Goal: Task Accomplishment & Management: Manage account settings

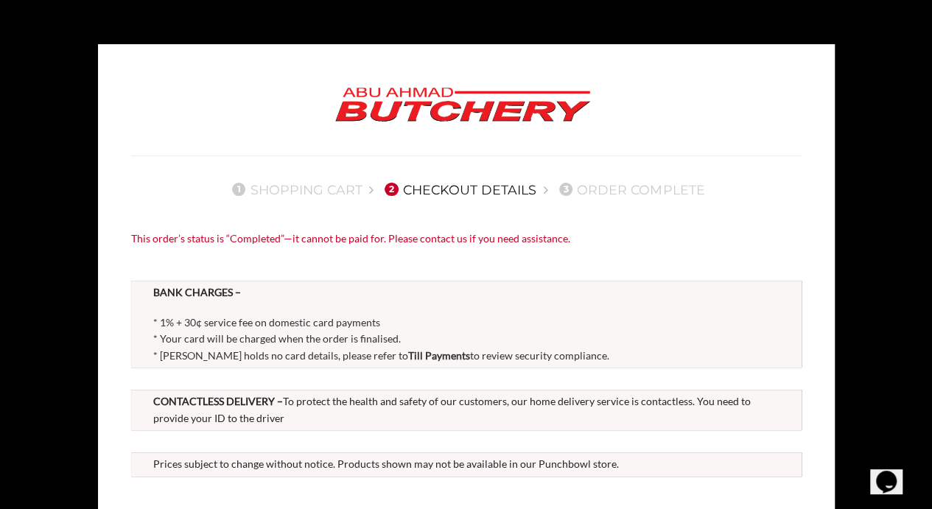
click at [578, 94] on img at bounding box center [463, 105] width 280 height 56
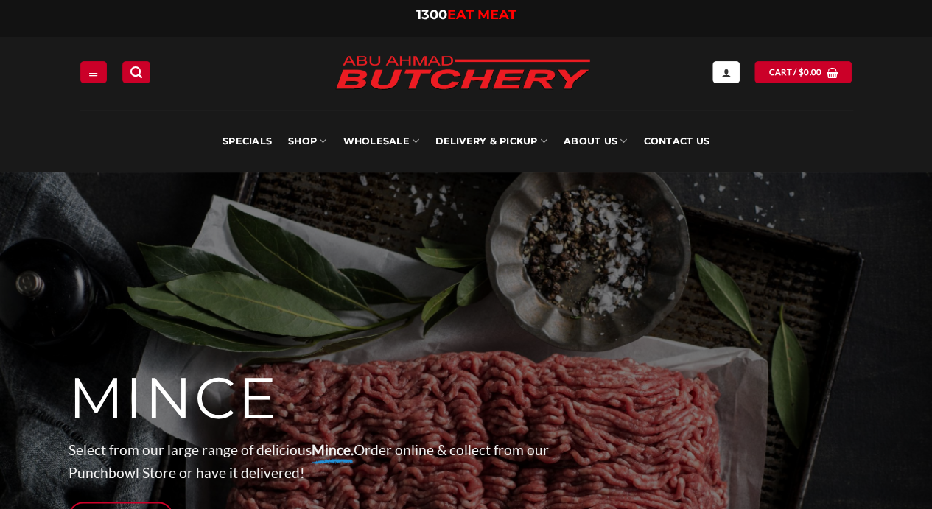
click at [728, 72] on icon "My account" at bounding box center [726, 73] width 10 height 12
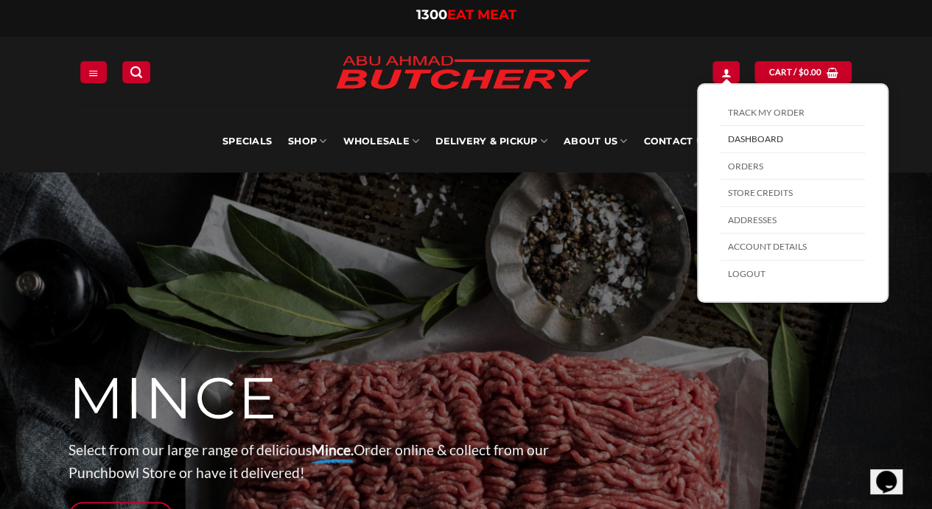
click at [764, 280] on link "Logout" at bounding box center [793, 274] width 144 height 27
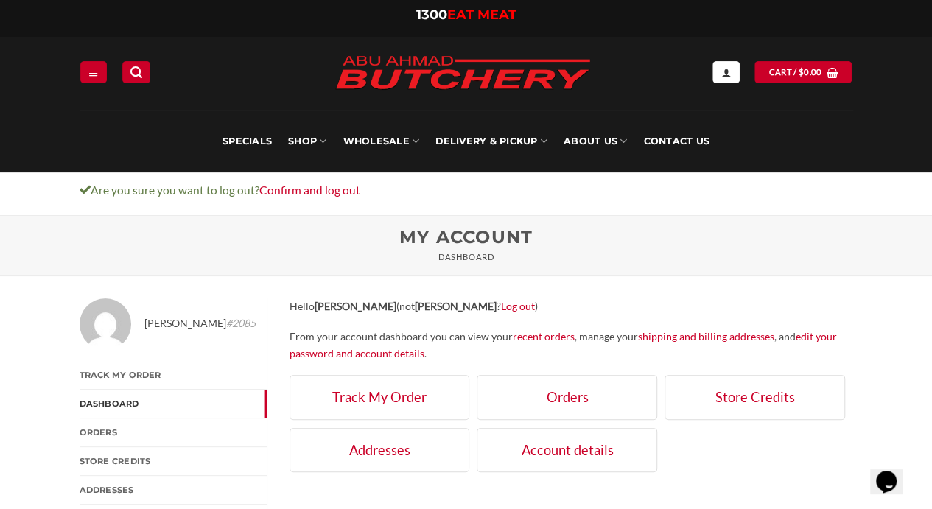
click at [727, 77] on icon "My account" at bounding box center [726, 73] width 10 height 12
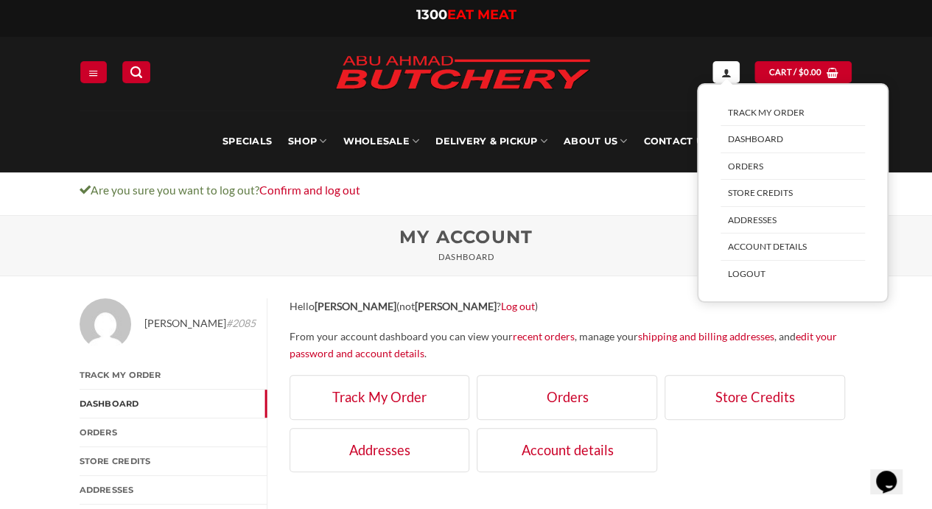
click at [758, 284] on link "Logout" at bounding box center [793, 274] width 144 height 27
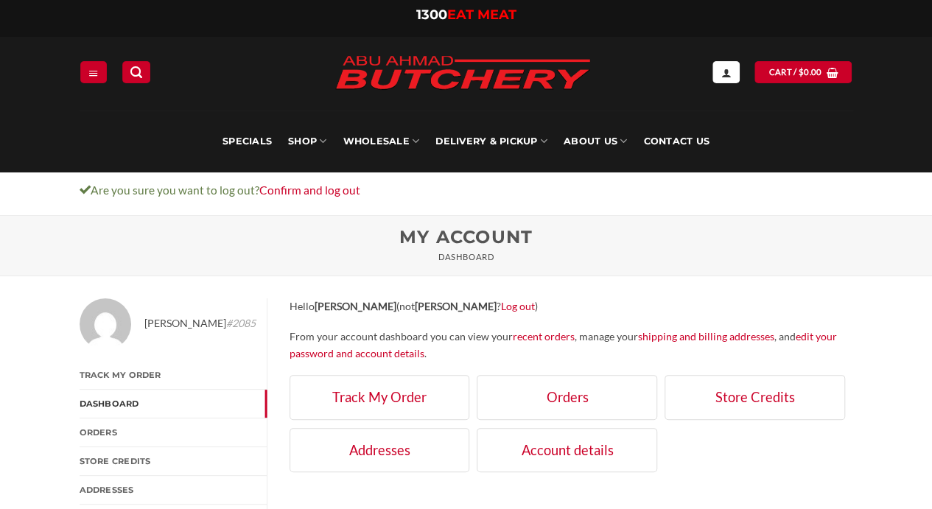
click at [501, 309] on link "Log out" at bounding box center [518, 306] width 34 height 13
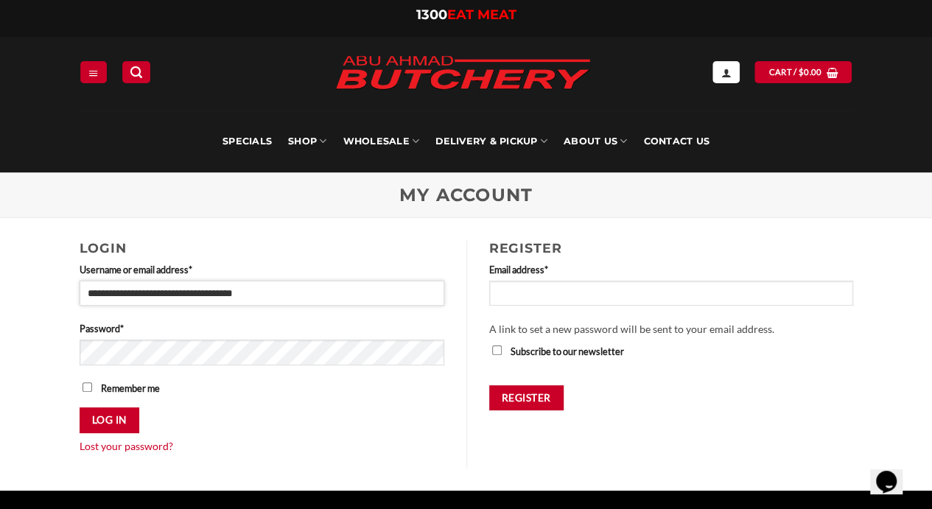
click at [301, 293] on input "**********" at bounding box center [262, 293] width 365 height 25
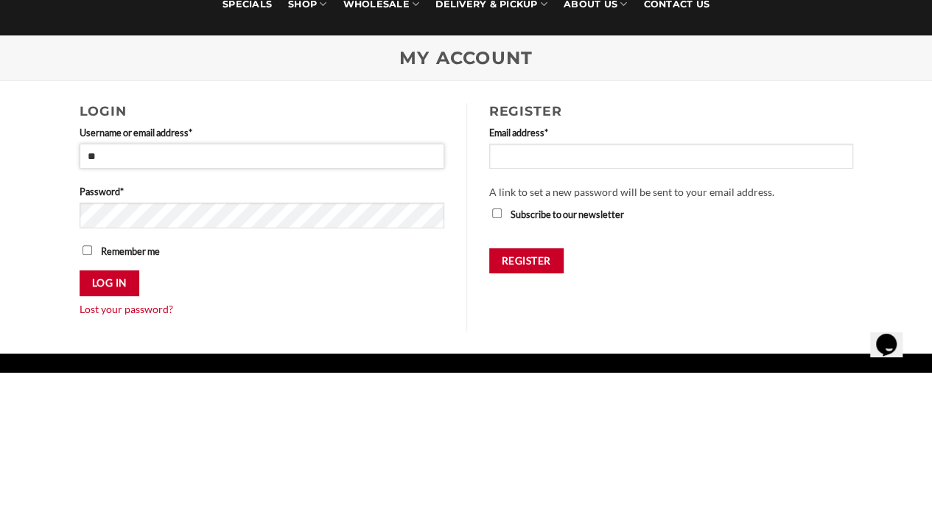
type input "*"
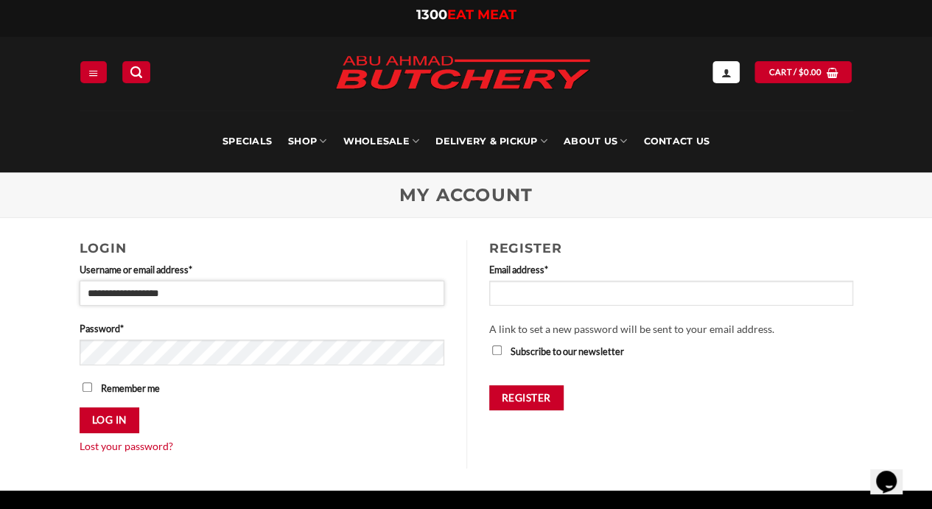
type input "**********"
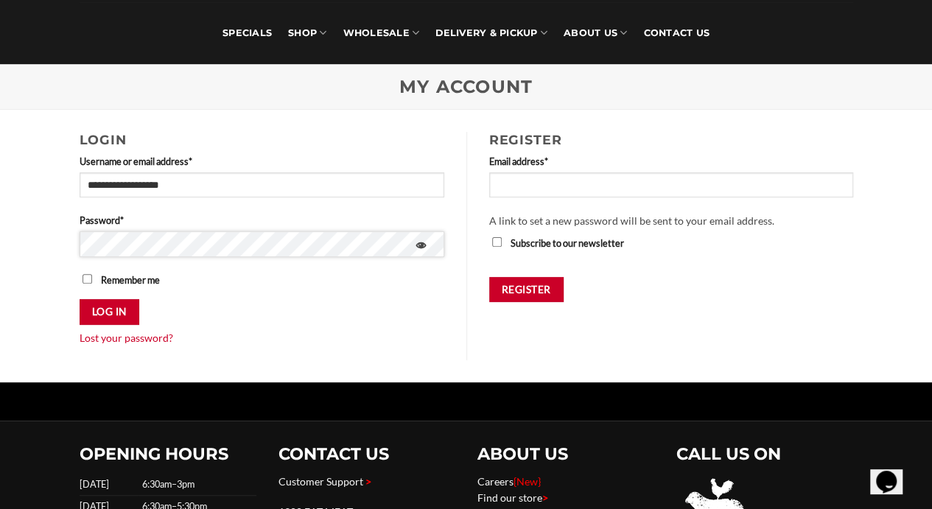
scroll to position [113, 0]
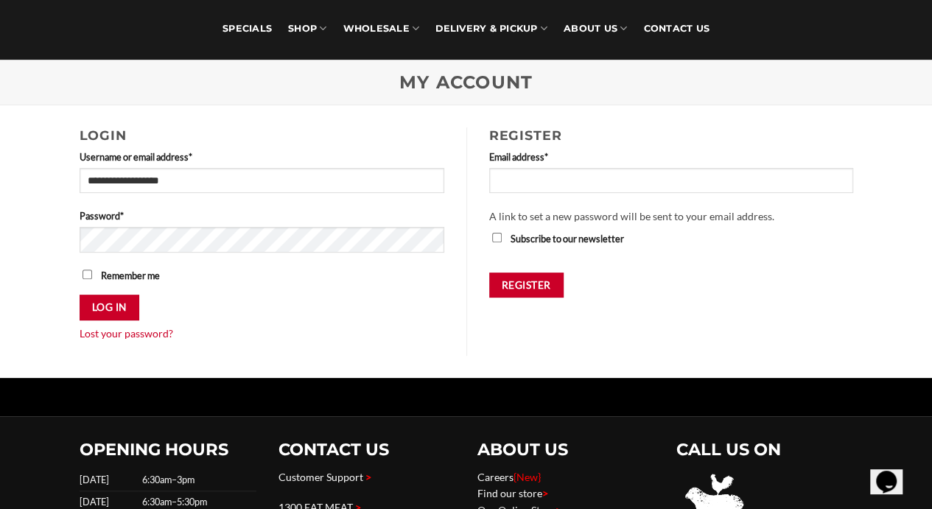
click at [116, 310] on button "Log in" at bounding box center [110, 308] width 60 height 26
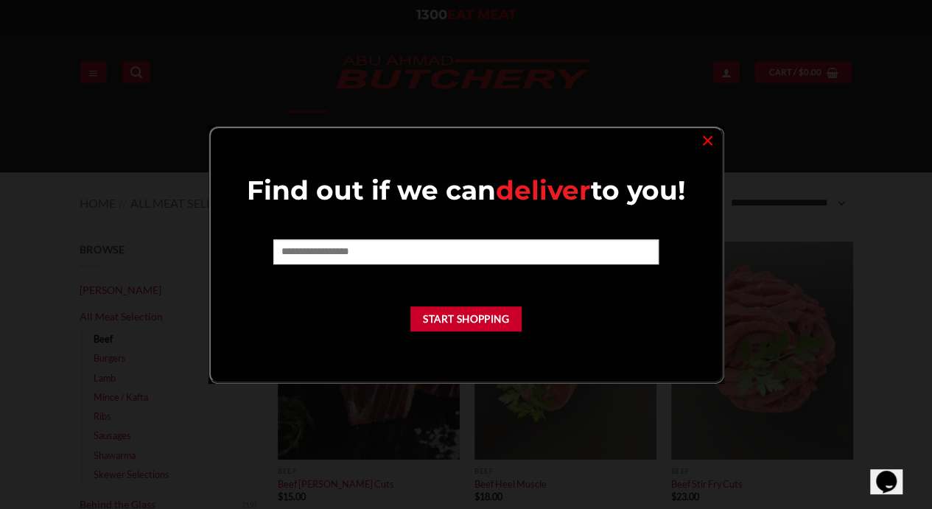
click at [705, 144] on link "×" at bounding box center [707, 140] width 21 height 20
